Goal: Transaction & Acquisition: Purchase product/service

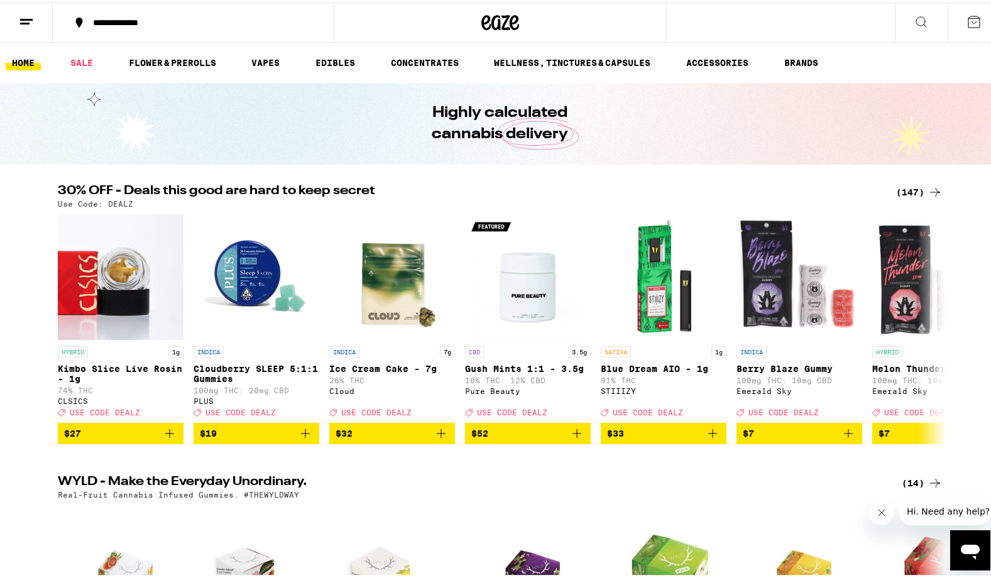
click at [116, 119] on div "Highly calculated cannabis delivery" at bounding box center [500, 121] width 1001 height 82
click at [284, 65] on link "VAPES" at bounding box center [265, 60] width 41 height 15
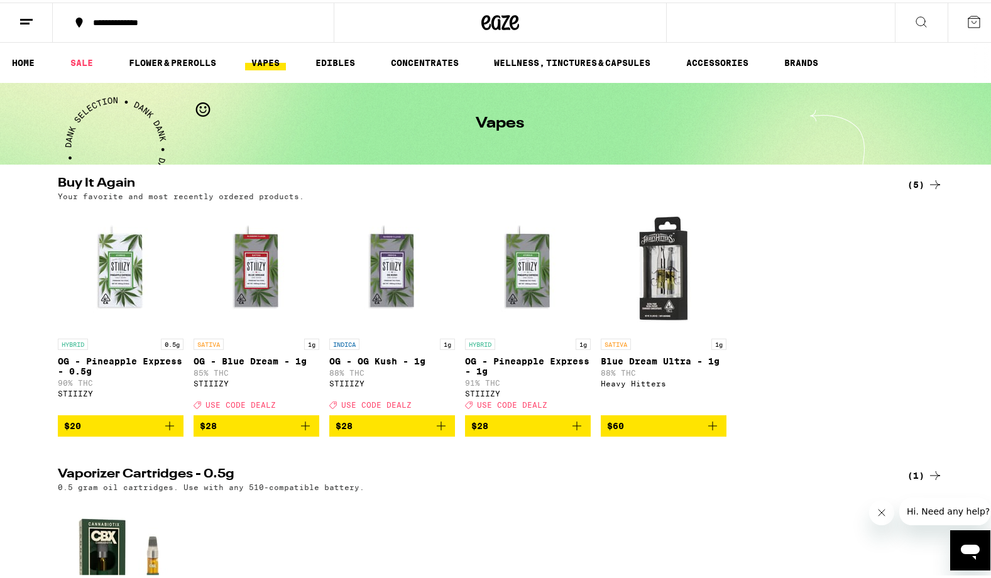
click at [969, 25] on icon at bounding box center [974, 19] width 11 height 11
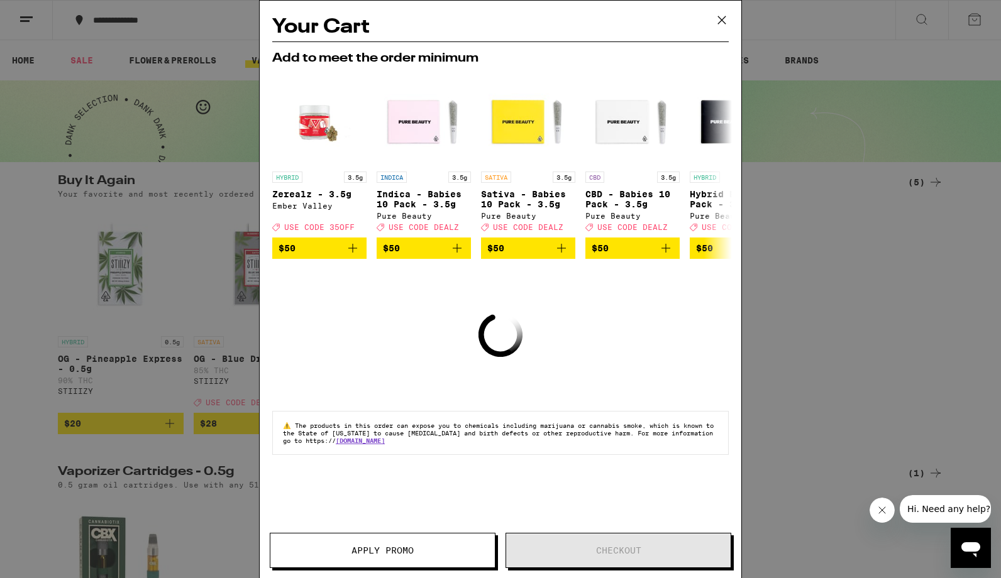
click at [690, 334] on div "Your Cart Add to meet the order minimum HYBRID 3.5g Zerealz - 3.5g Ember Valley…" at bounding box center [501, 271] width 482 height 540
click at [297, 348] on div "Your Cart Add to meet the order minimum HYBRID 3.5g Zerealz - 3.5g Ember Valley…" at bounding box center [501, 271] width 482 height 540
click at [727, 23] on icon at bounding box center [721, 20] width 19 height 19
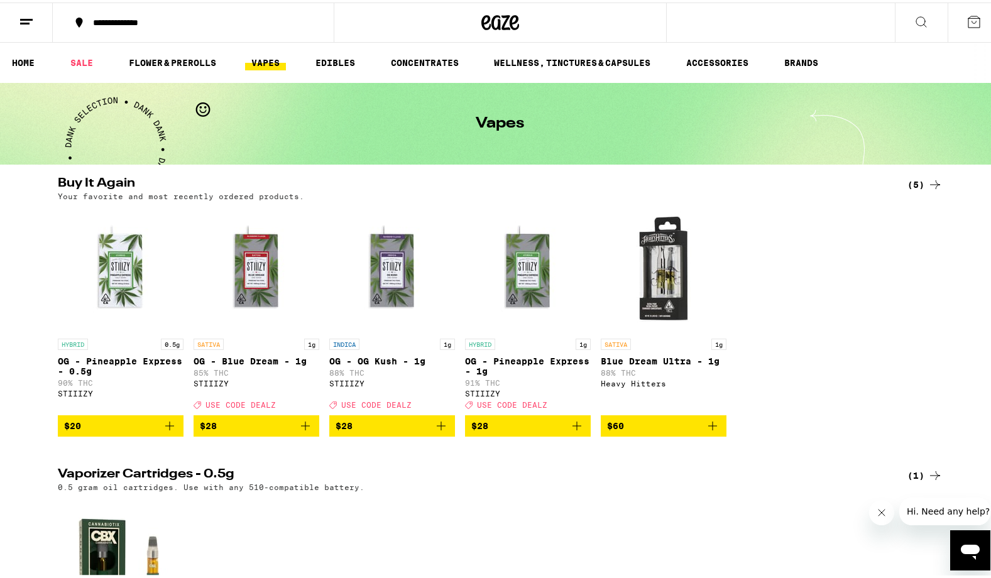
click at [26, 21] on line at bounding box center [24, 21] width 9 height 0
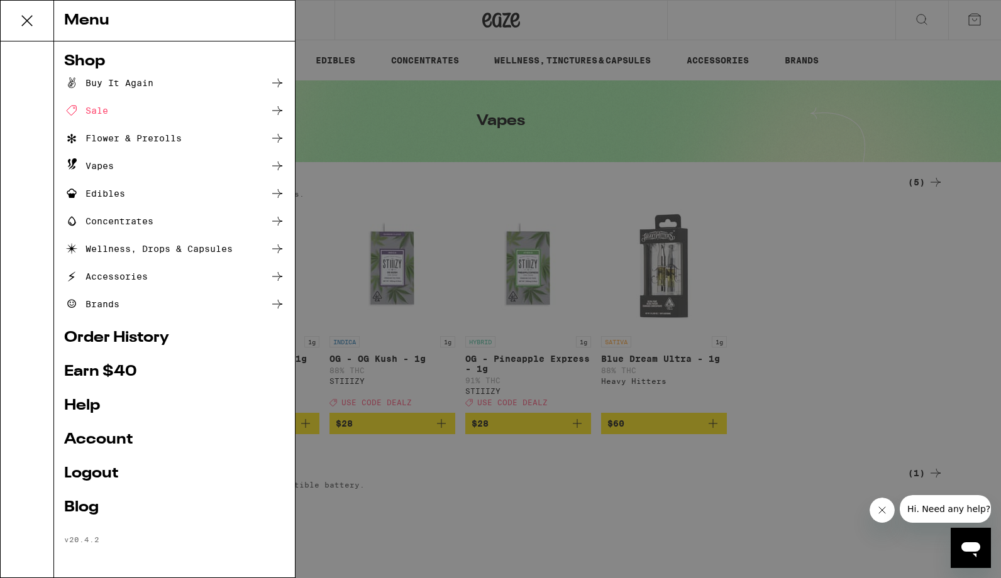
click at [111, 439] on link "Account" at bounding box center [174, 440] width 221 height 15
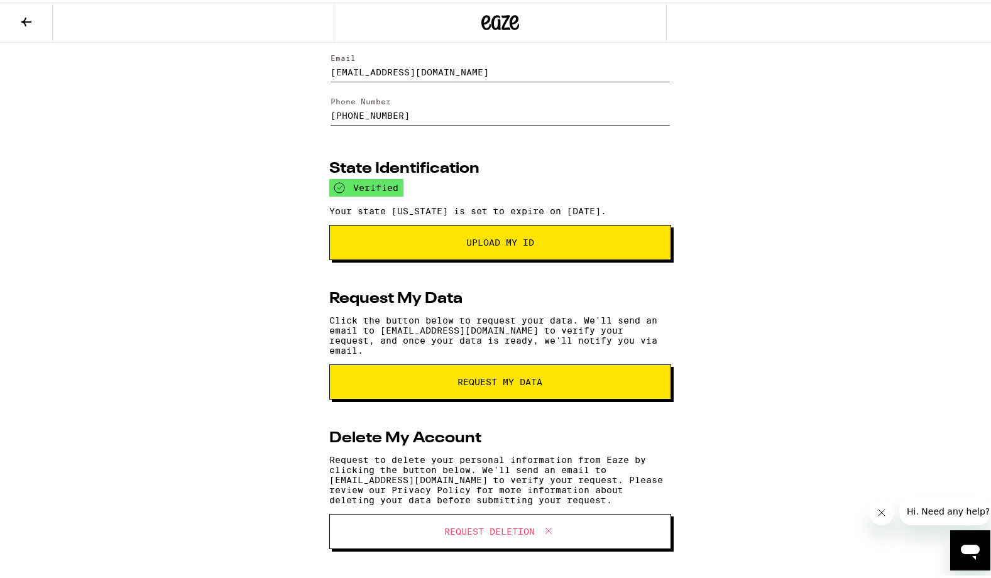
scroll to position [99, 0]
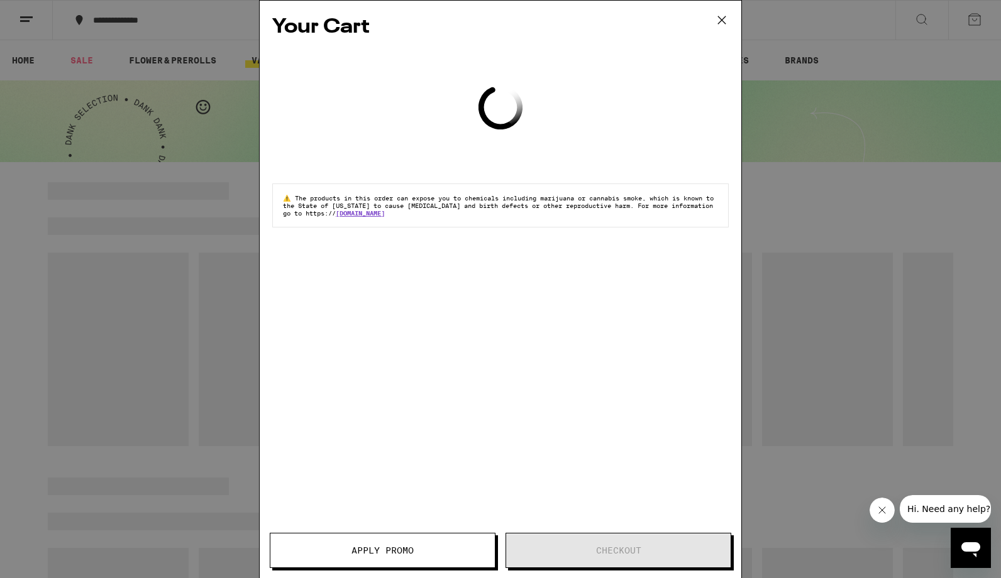
click at [724, 18] on icon at bounding box center [721, 20] width 19 height 19
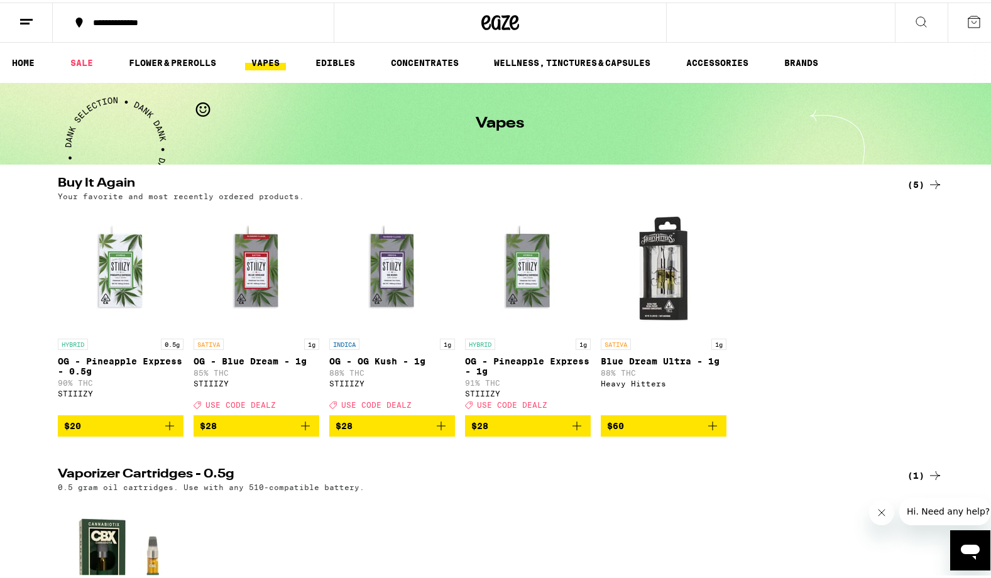
click at [162, 431] on icon "Add to bag" at bounding box center [169, 423] width 15 height 15
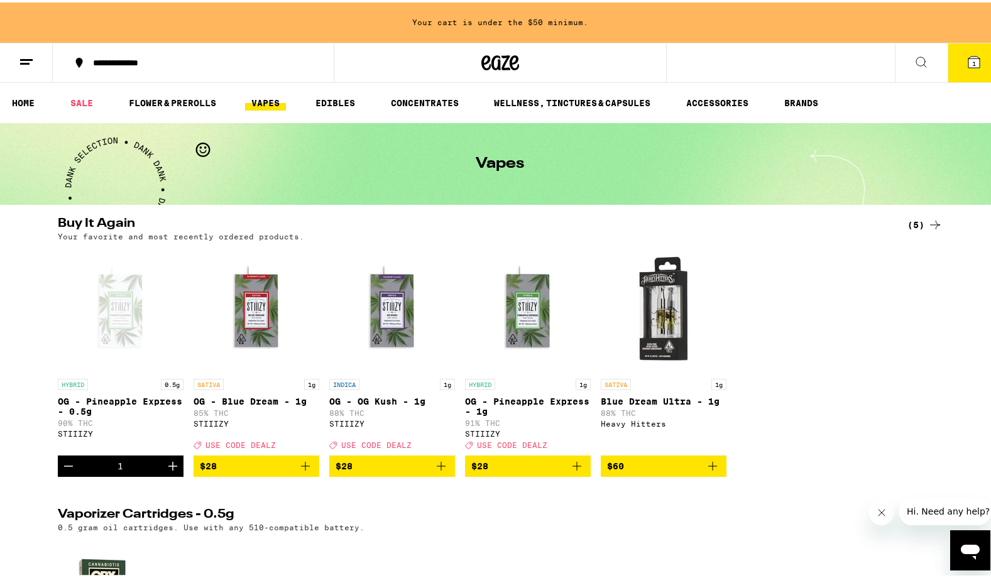
click at [168, 471] on icon "Increment" at bounding box center [172, 463] width 15 height 15
click at [955, 56] on button "2" at bounding box center [974, 60] width 53 height 39
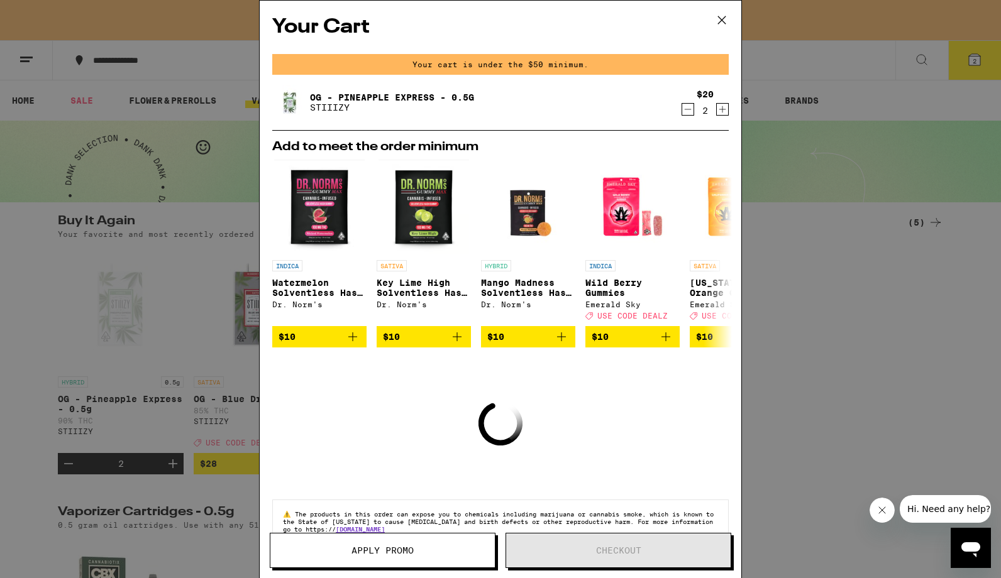
click at [717, 18] on icon at bounding box center [721, 20] width 19 height 19
